Goal: Information Seeking & Learning: Learn about a topic

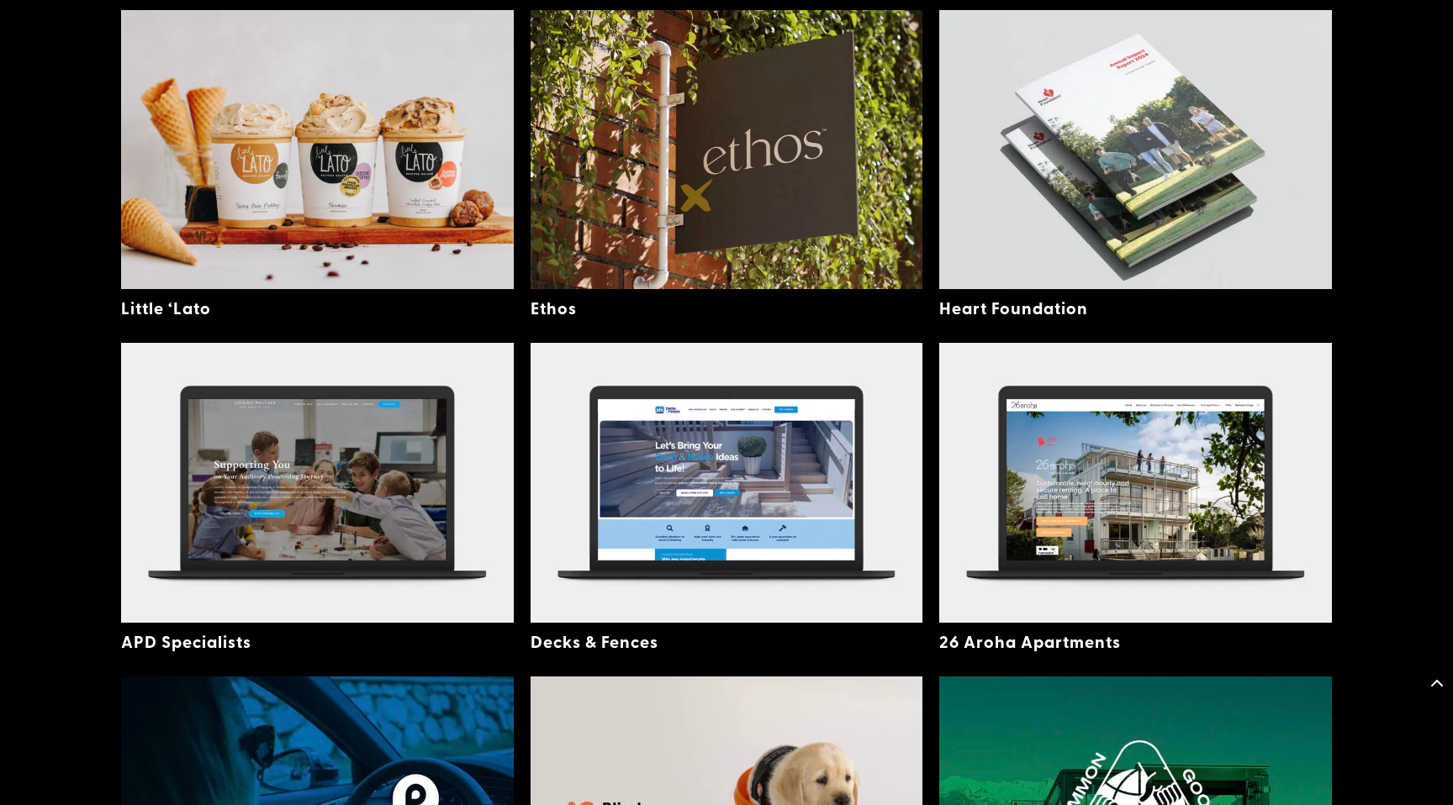
scroll to position [564, 0]
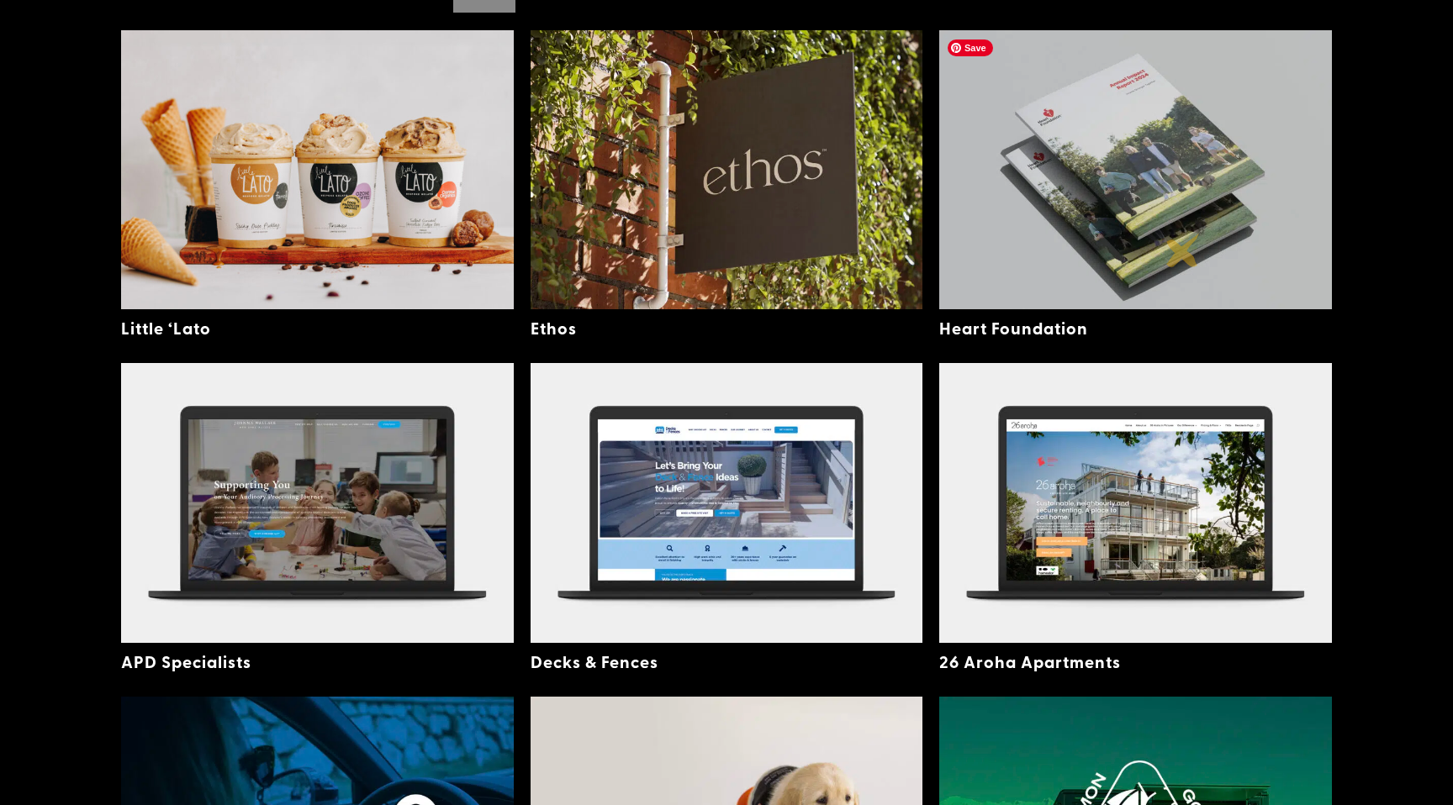
click at [1182, 250] on img at bounding box center [1135, 169] width 393 height 279
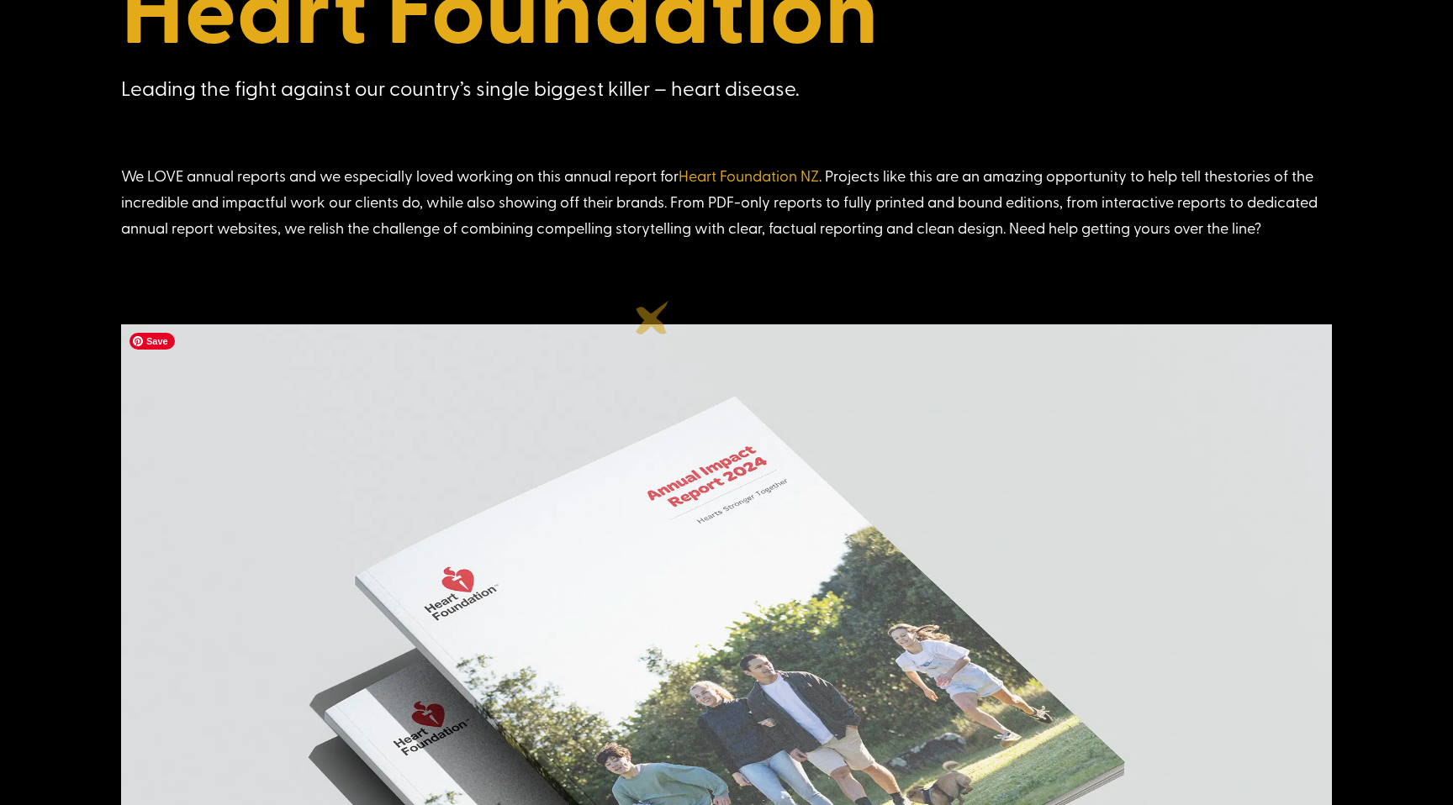
scroll to position [618, 0]
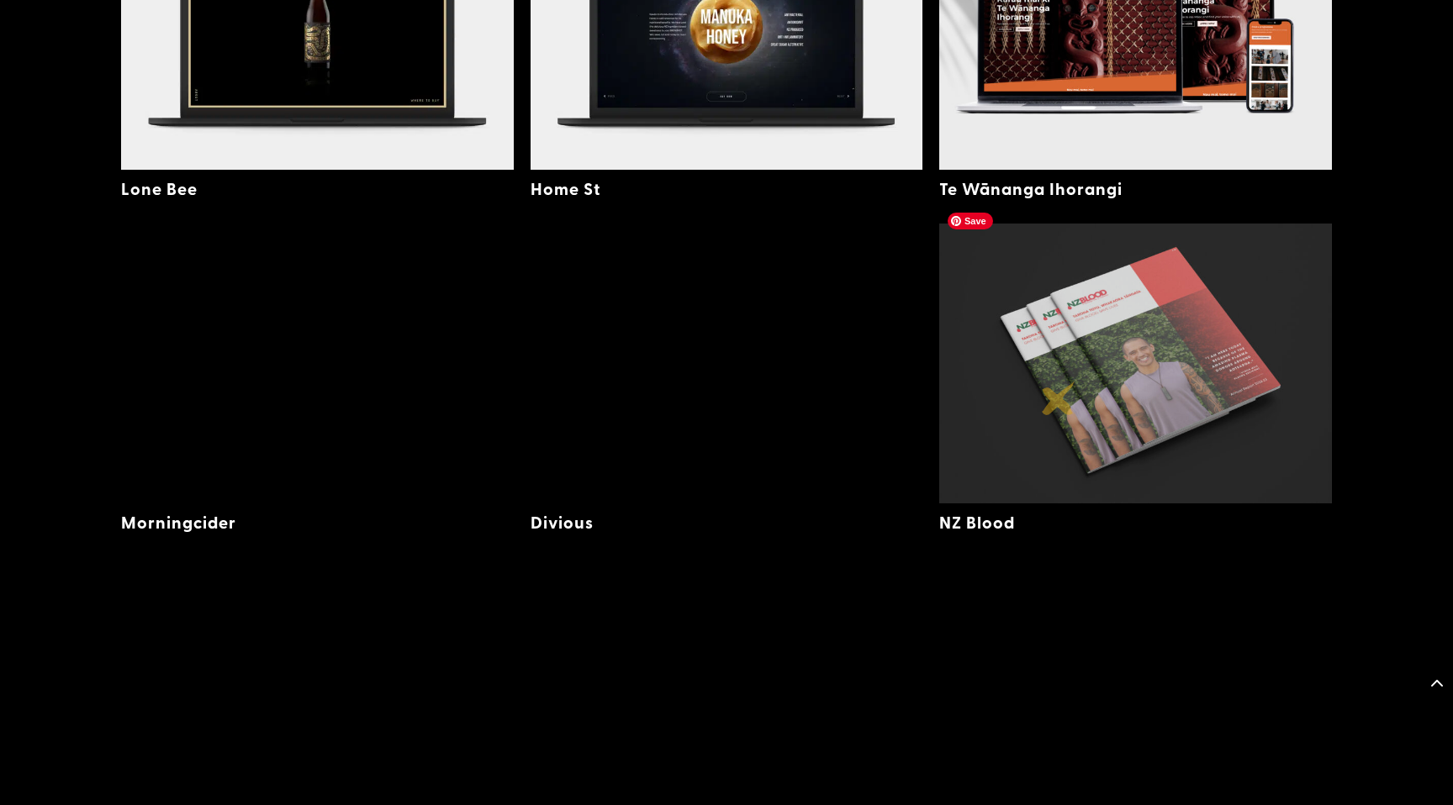
scroll to position [2401, 0]
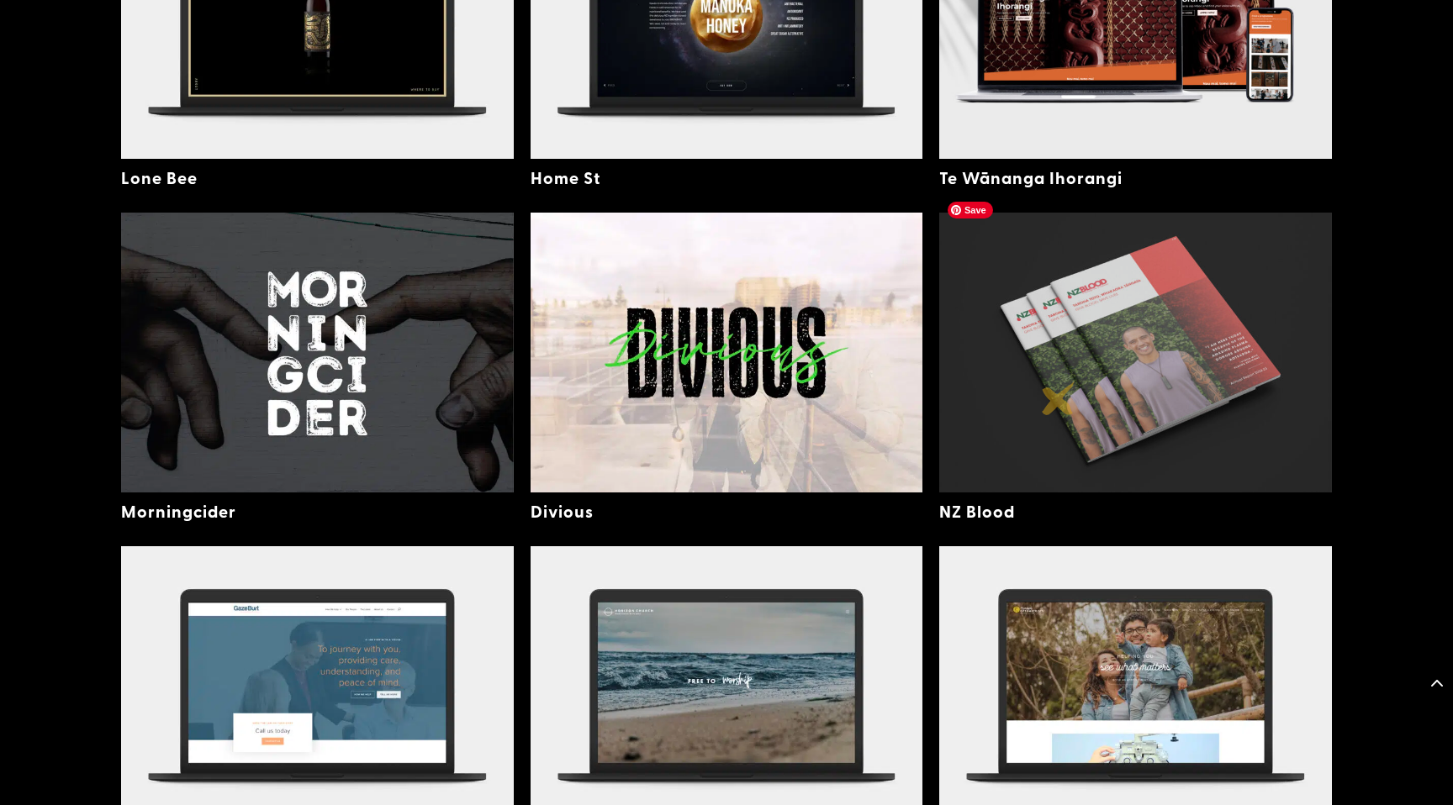
click at [1082, 366] on img at bounding box center [1135, 352] width 393 height 279
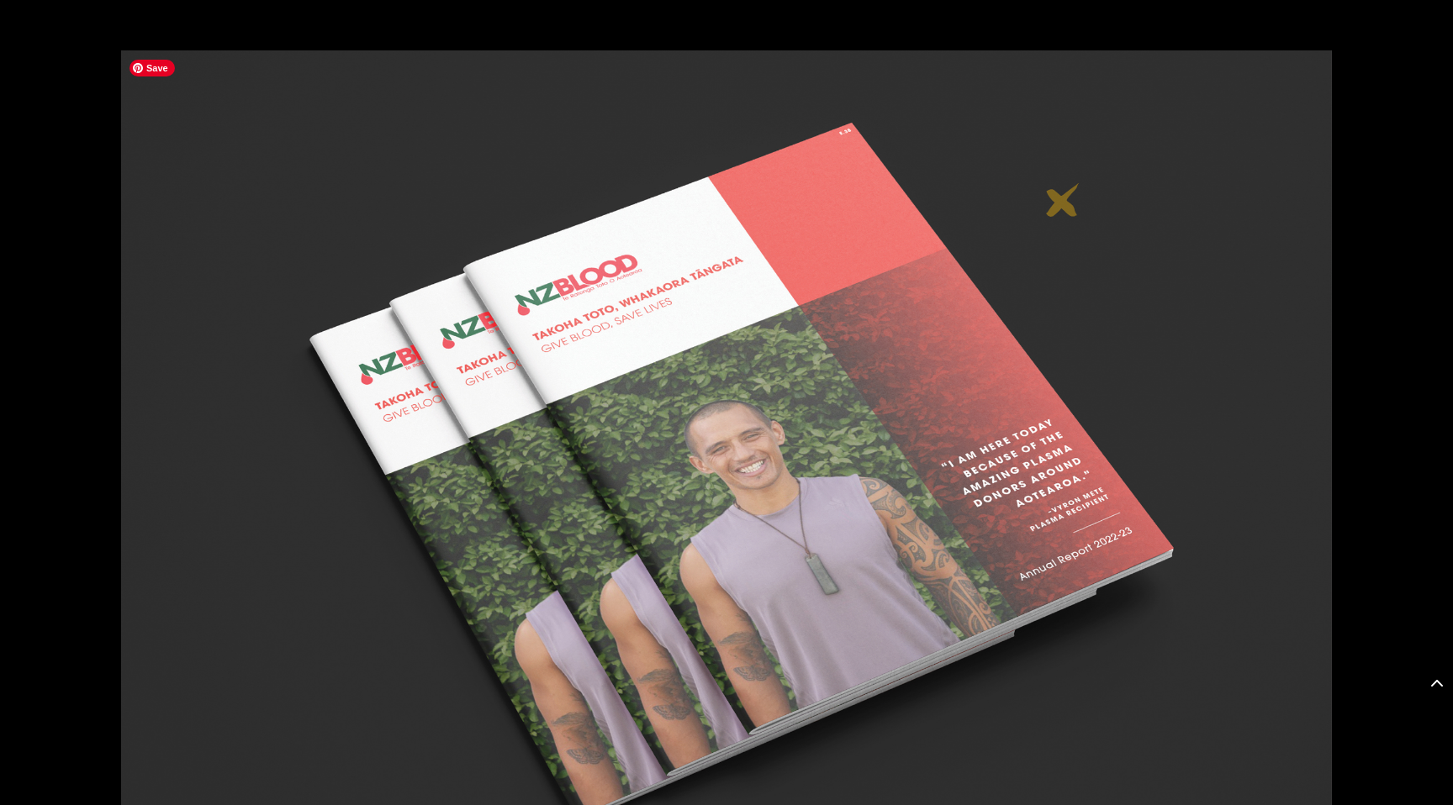
scroll to position [886, 0]
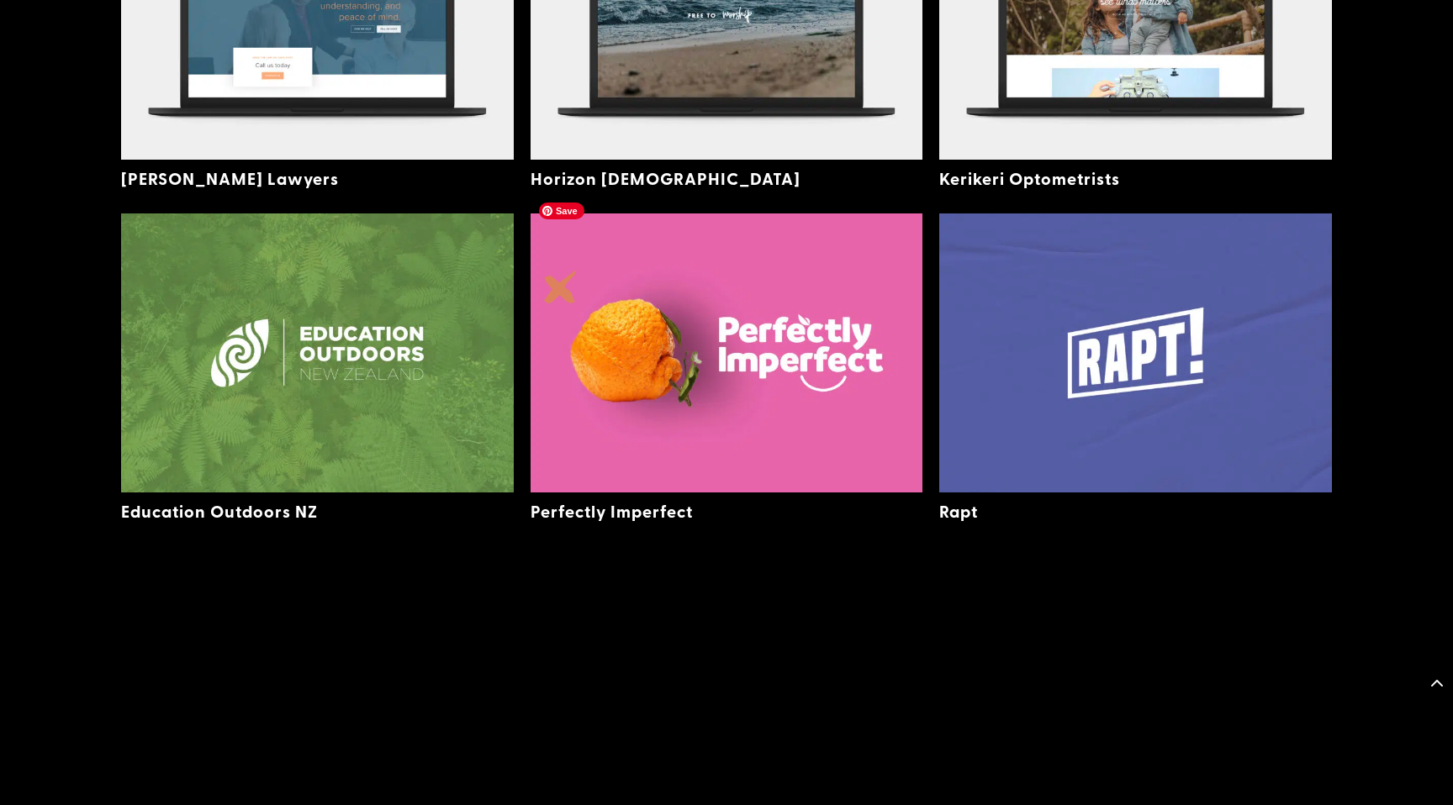
scroll to position [3123, 0]
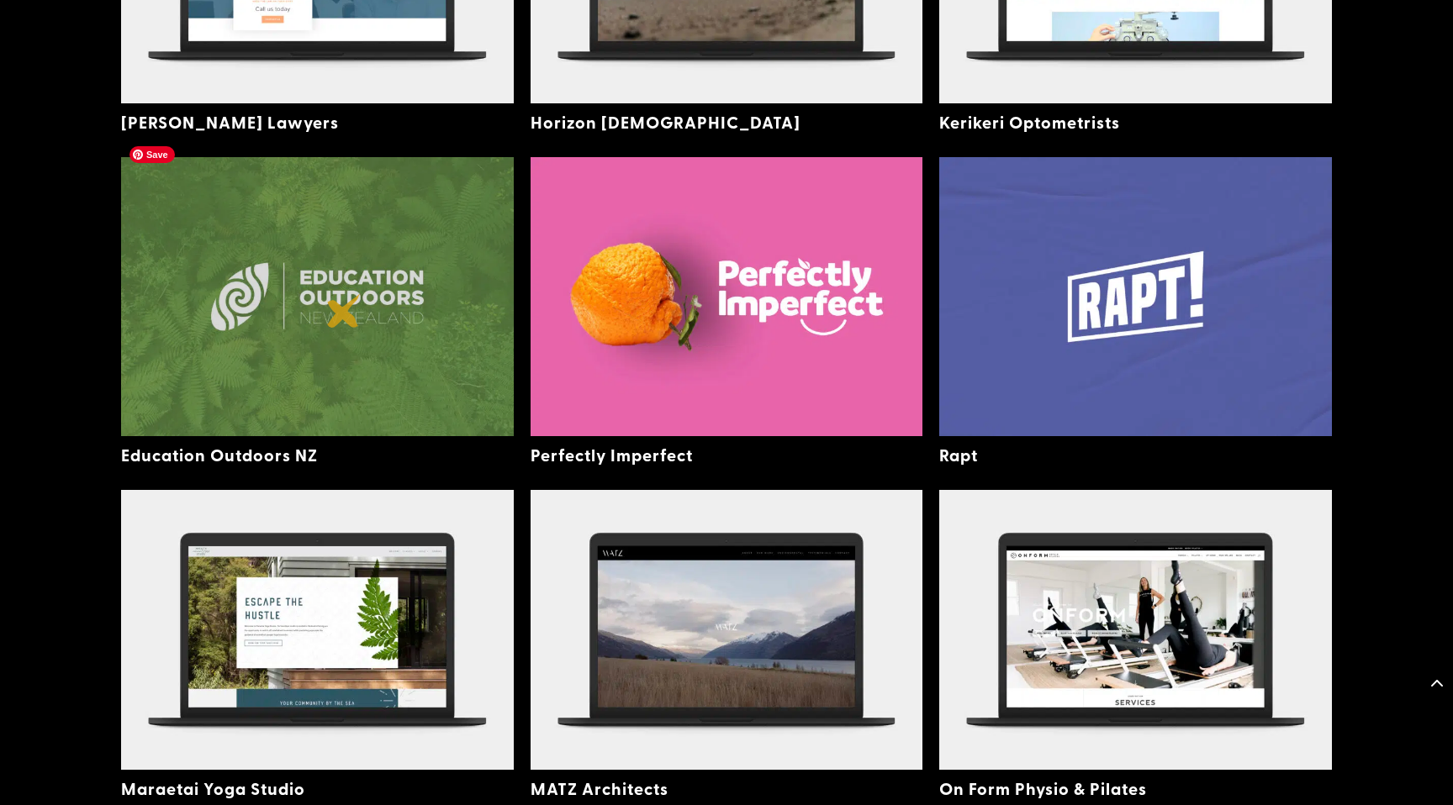
click at [344, 311] on img at bounding box center [317, 296] width 393 height 279
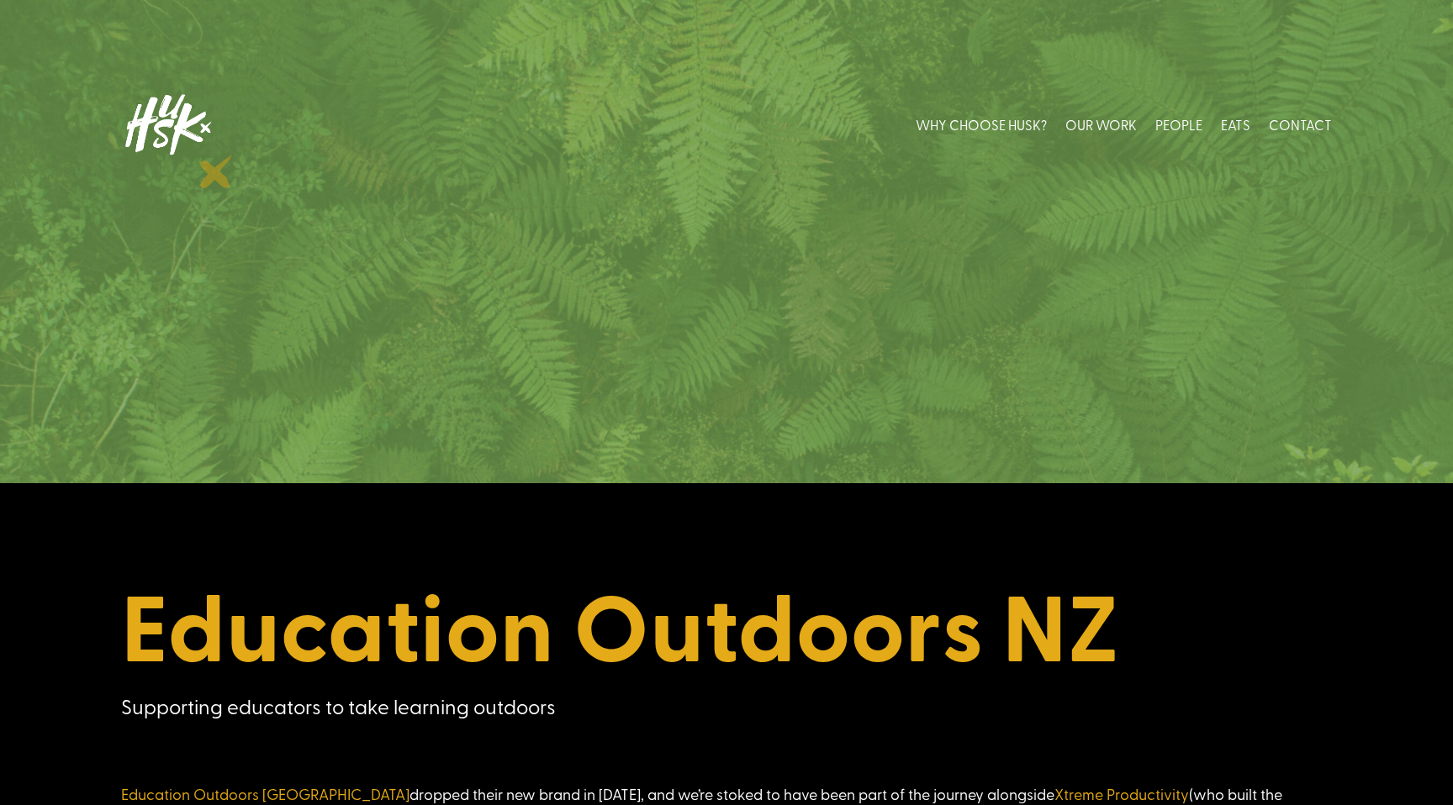
click at [203, 122] on img at bounding box center [167, 124] width 92 height 75
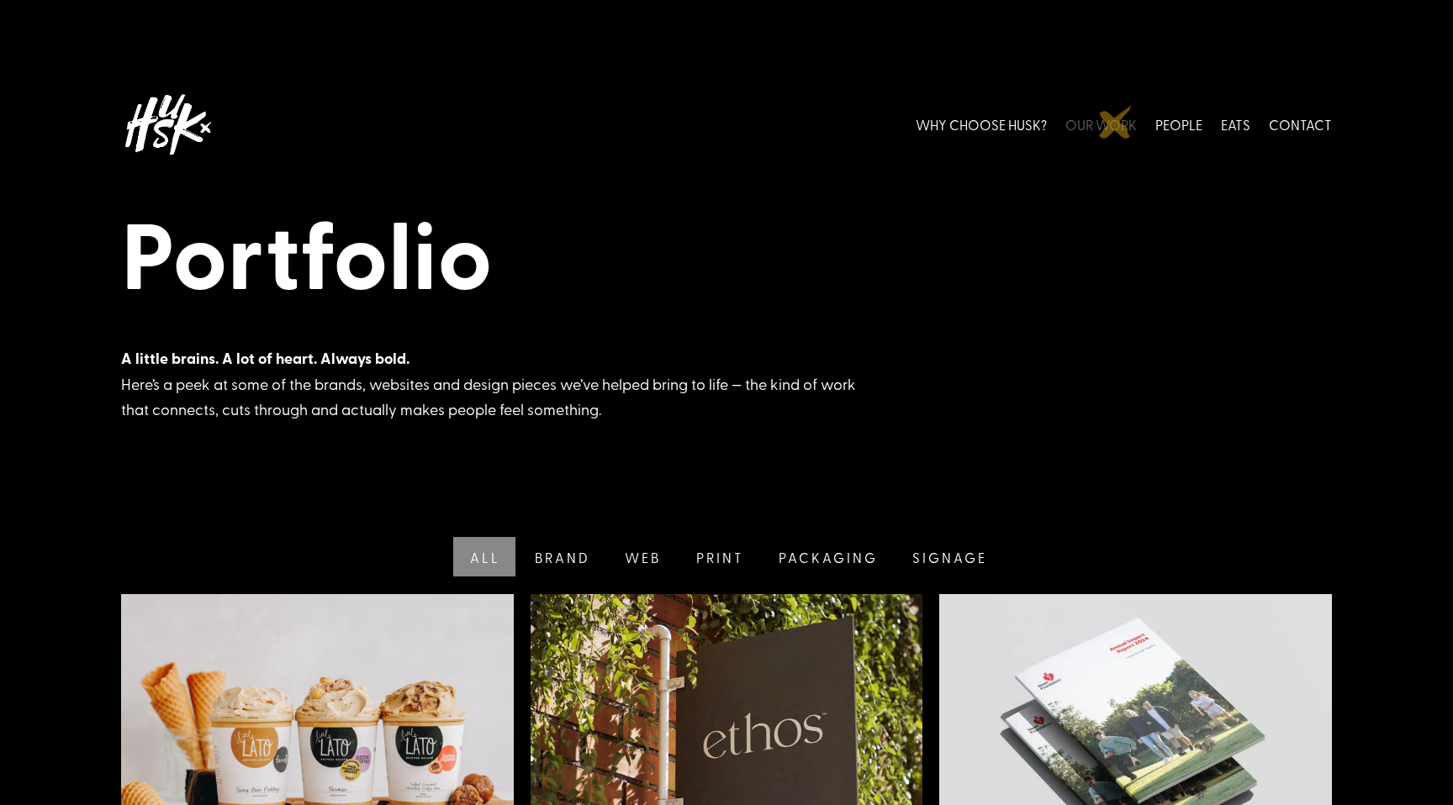
click at [1116, 121] on link "OUR WORK" at bounding box center [1100, 124] width 71 height 75
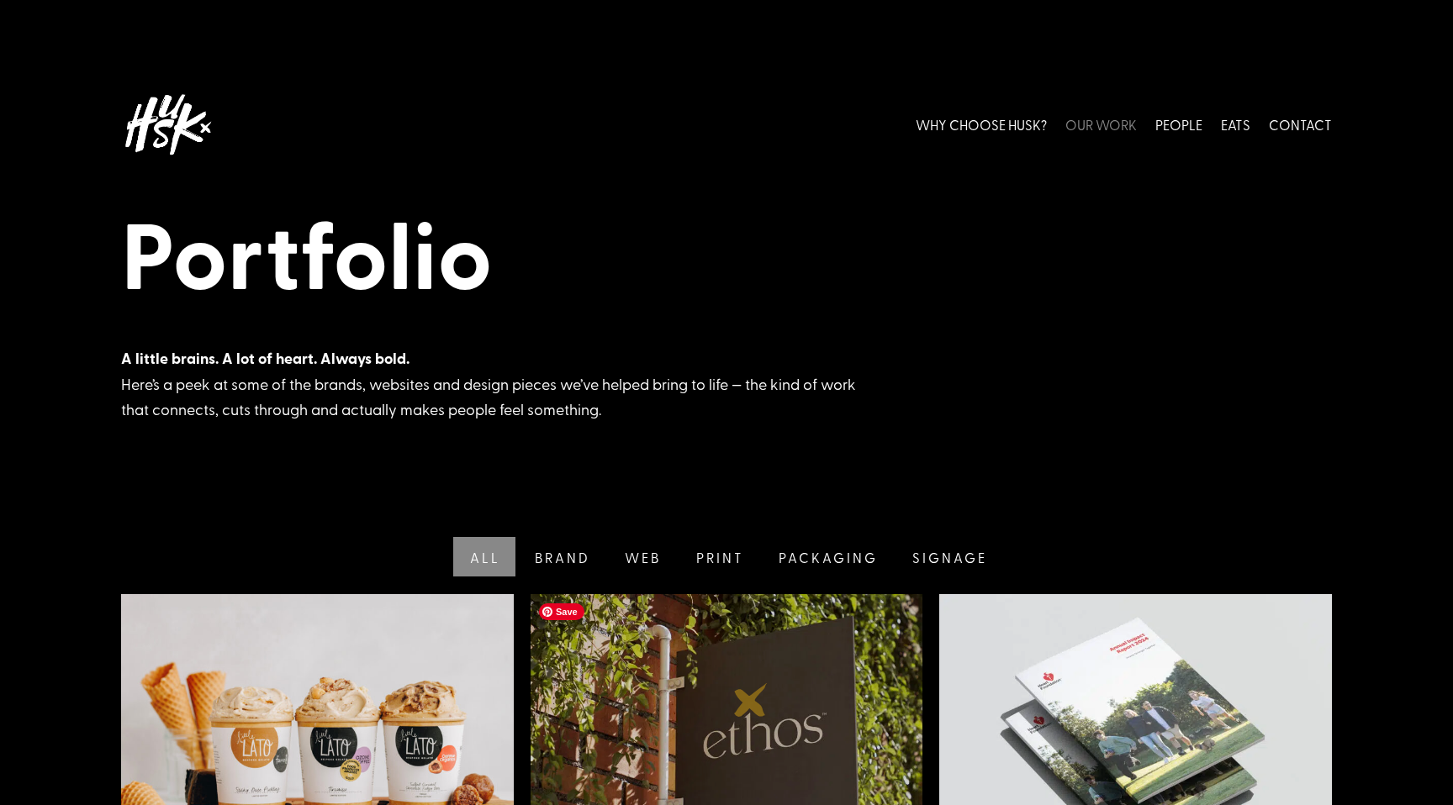
click at [753, 700] on img at bounding box center [726, 733] width 393 height 279
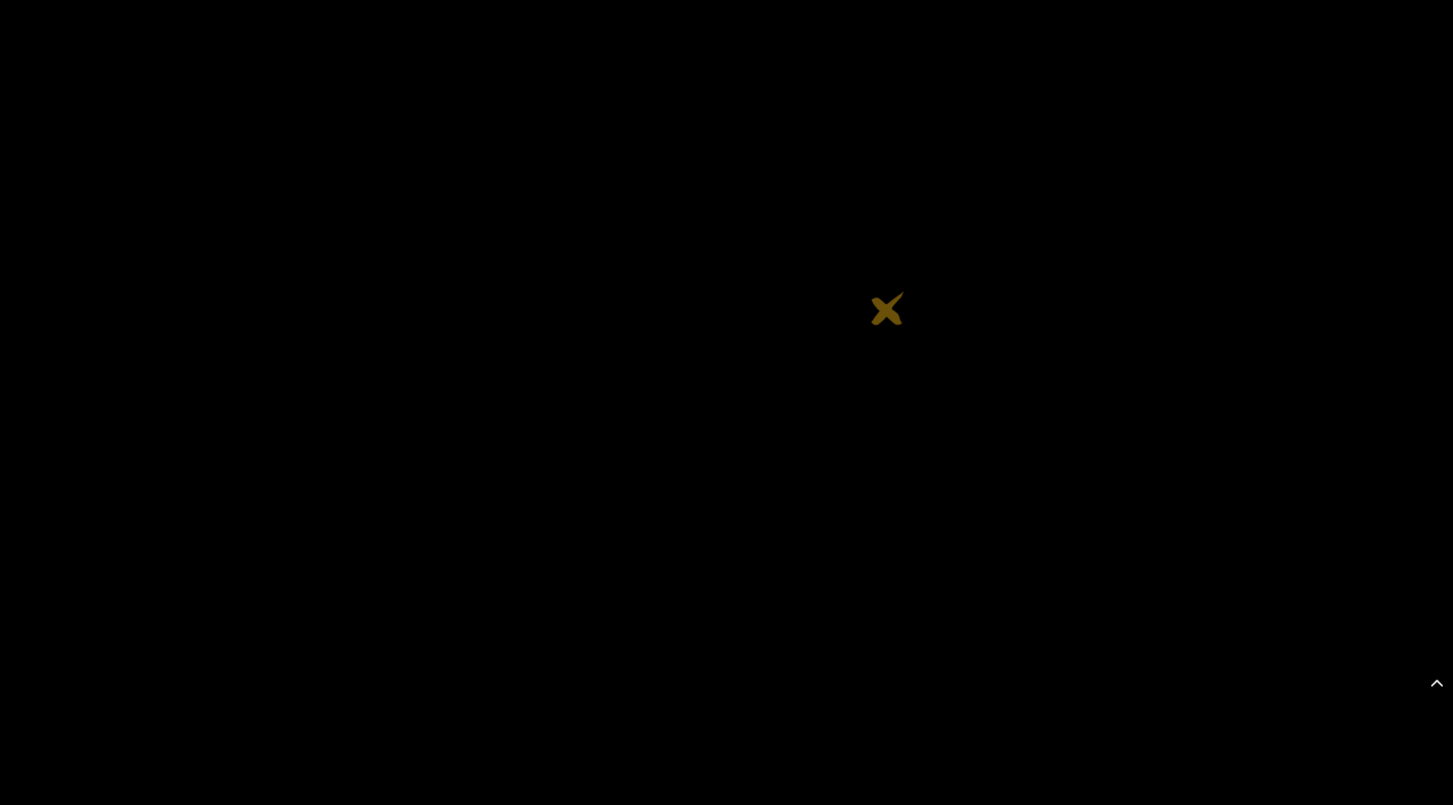
scroll to position [2228, 0]
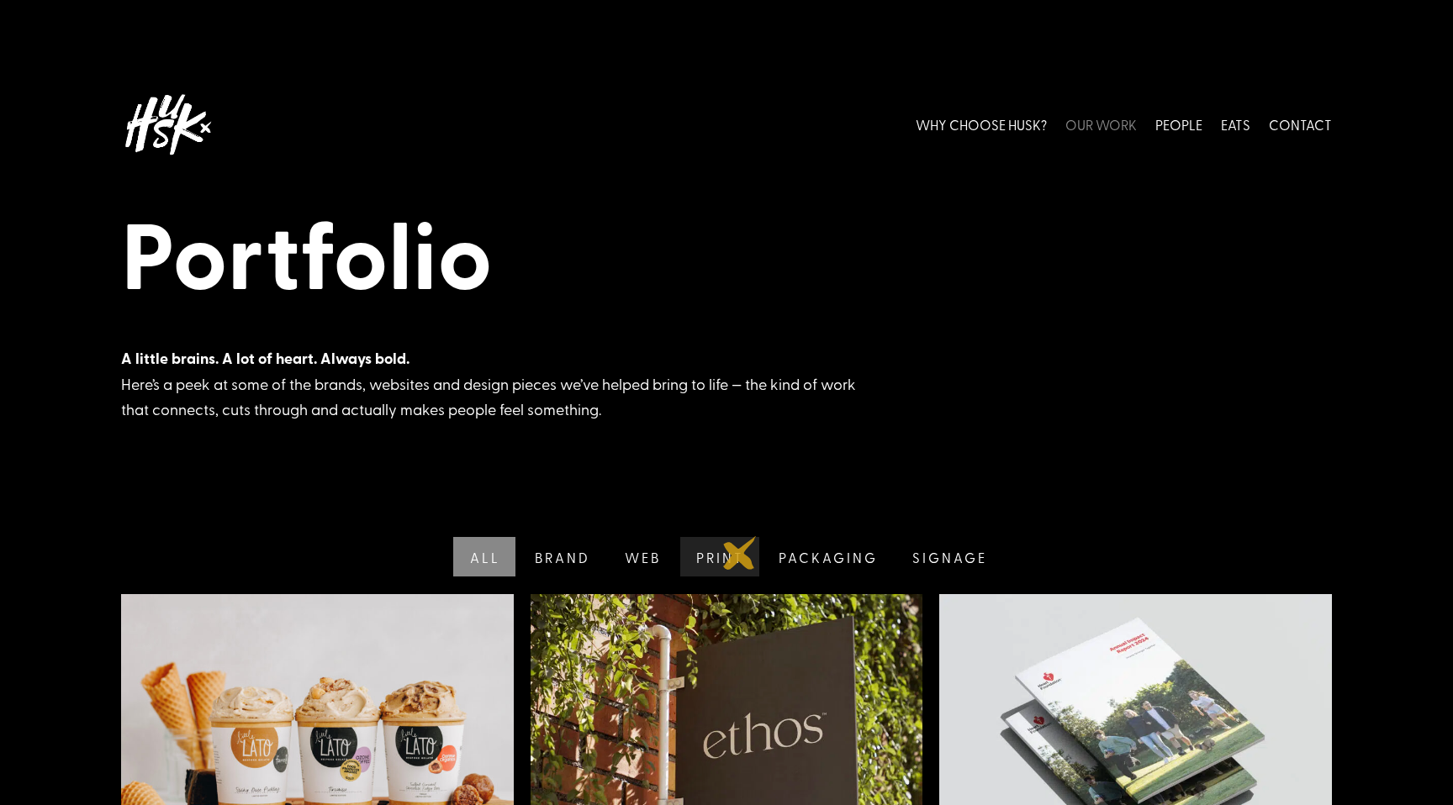
click at [740, 553] on link "Print" at bounding box center [718, 557] width 83 height 40
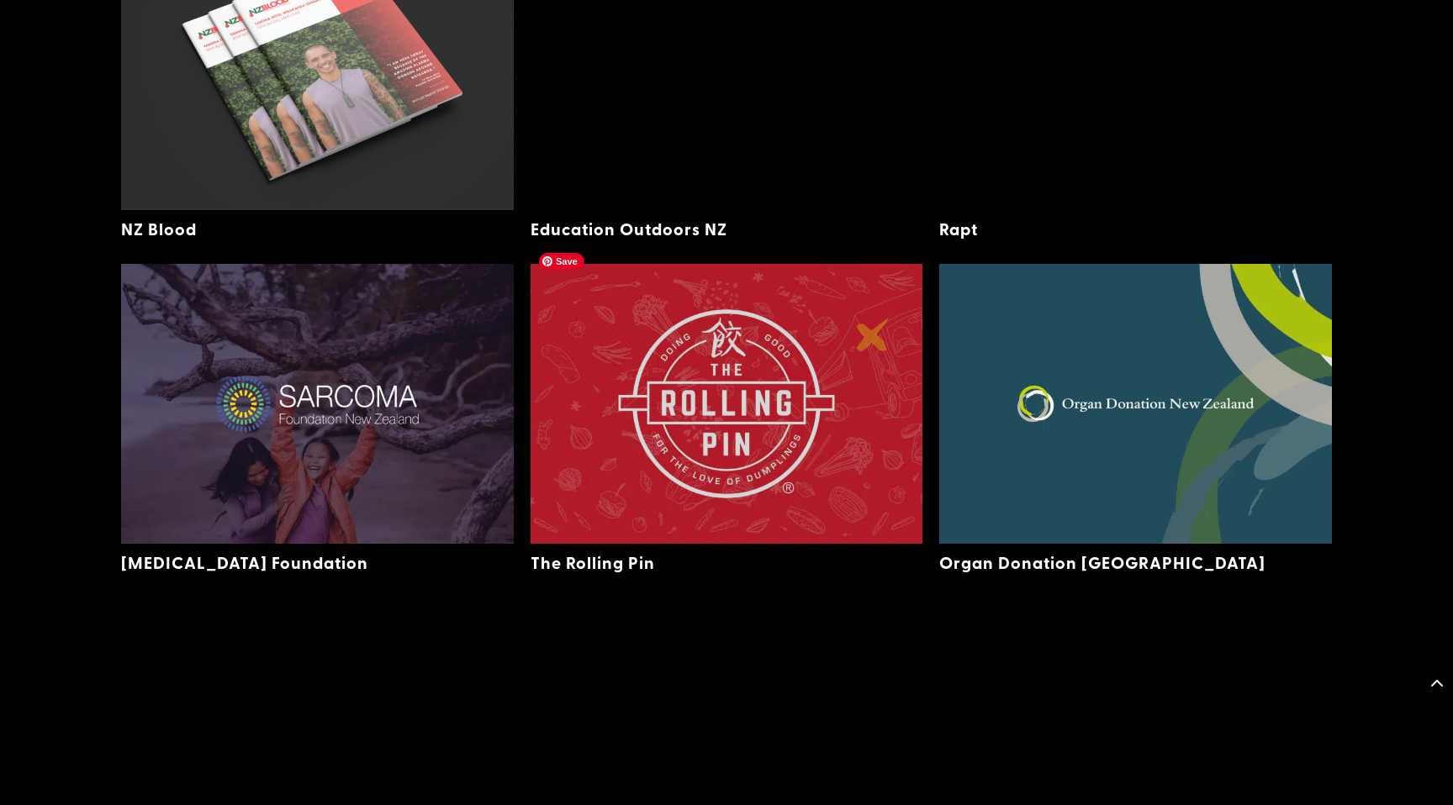
scroll to position [1358, 0]
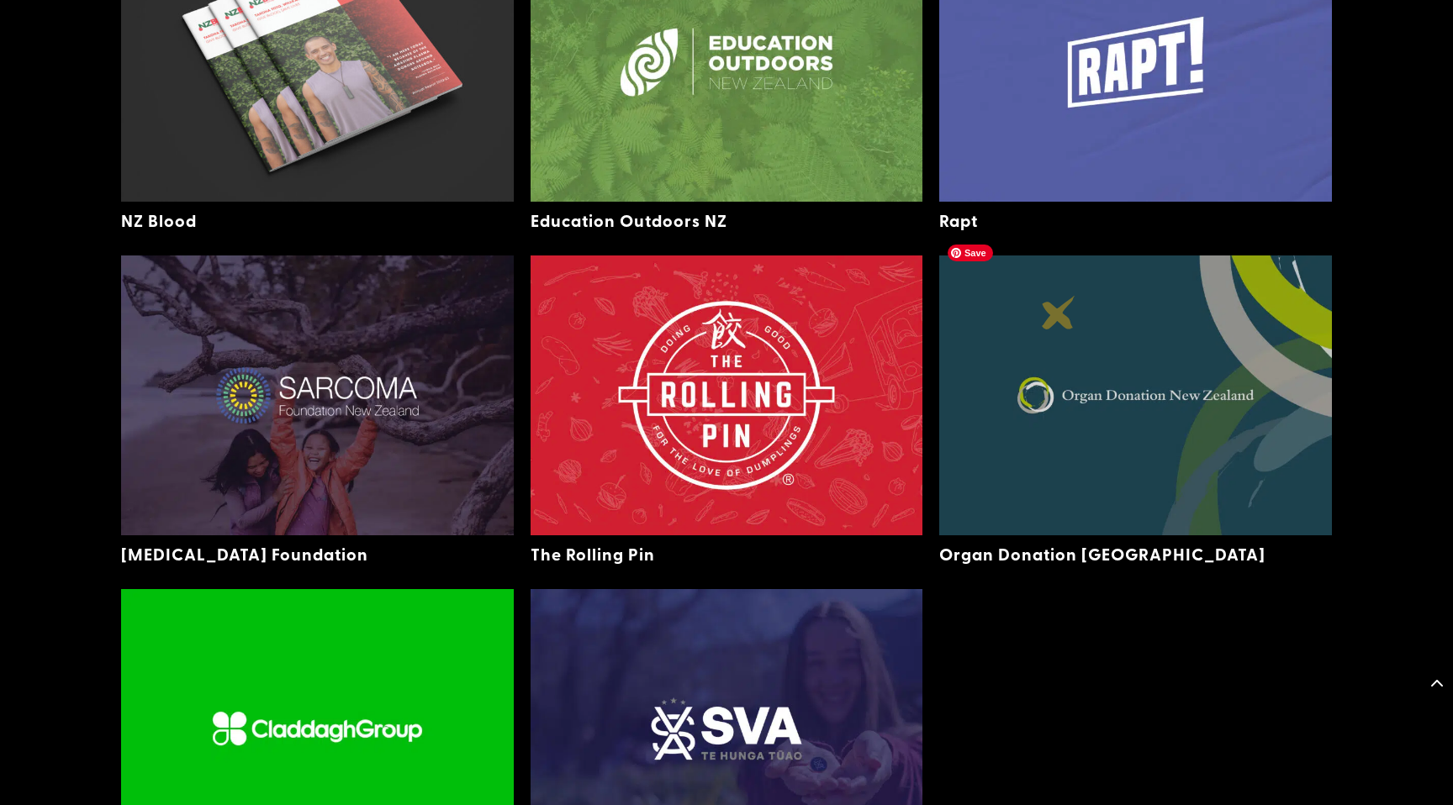
click at [1058, 313] on img at bounding box center [1135, 395] width 393 height 279
click at [1097, 414] on img at bounding box center [1135, 395] width 393 height 279
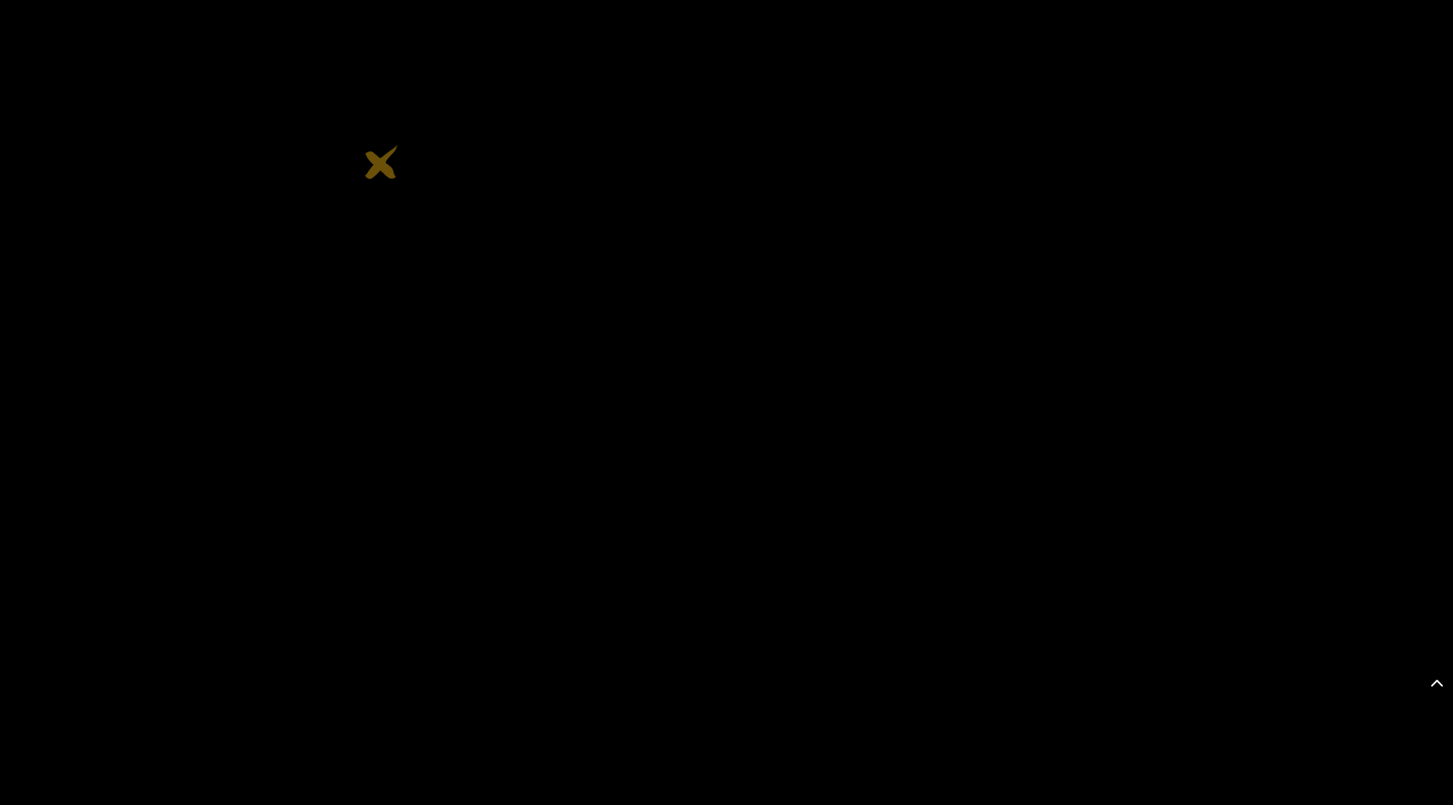
scroll to position [4759, 0]
